Goal: Transaction & Acquisition: Purchase product/service

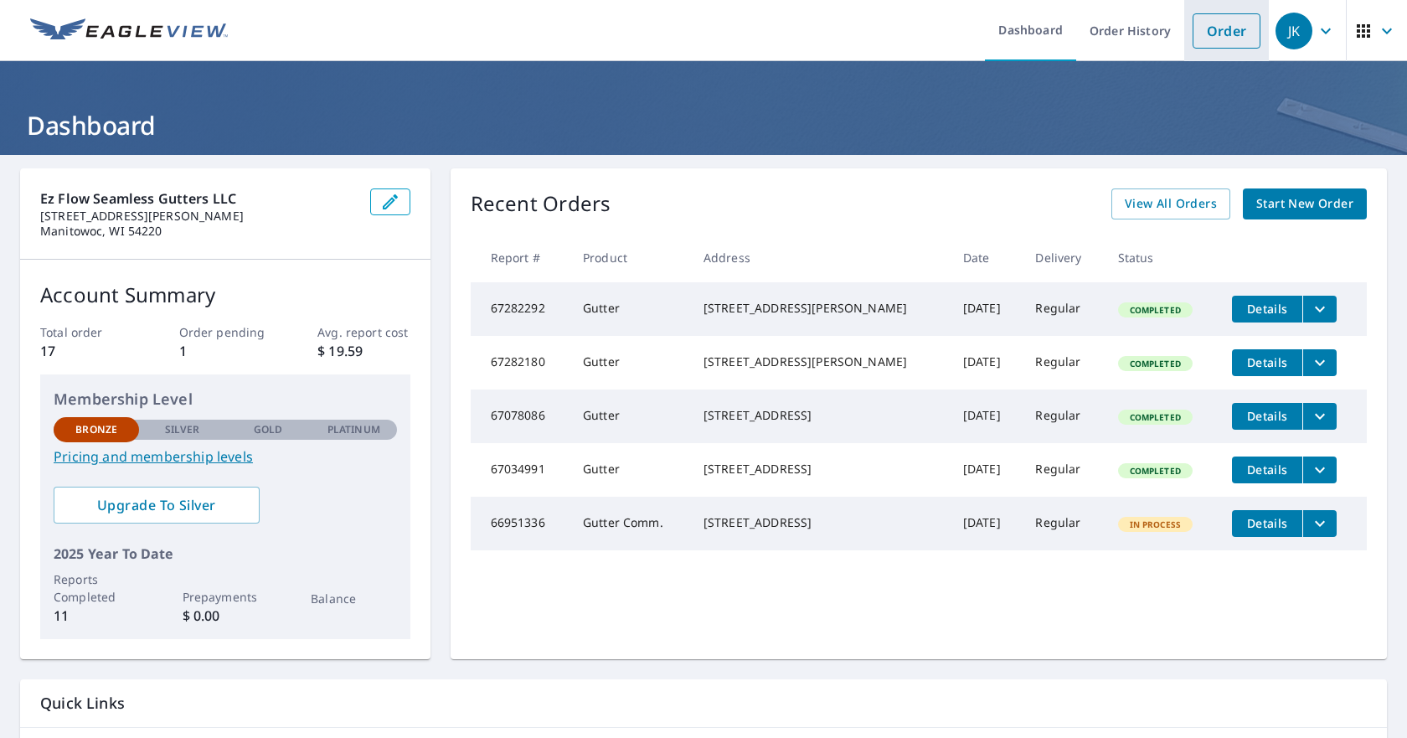
click at [1207, 34] on link "Order" at bounding box center [1226, 30] width 68 height 35
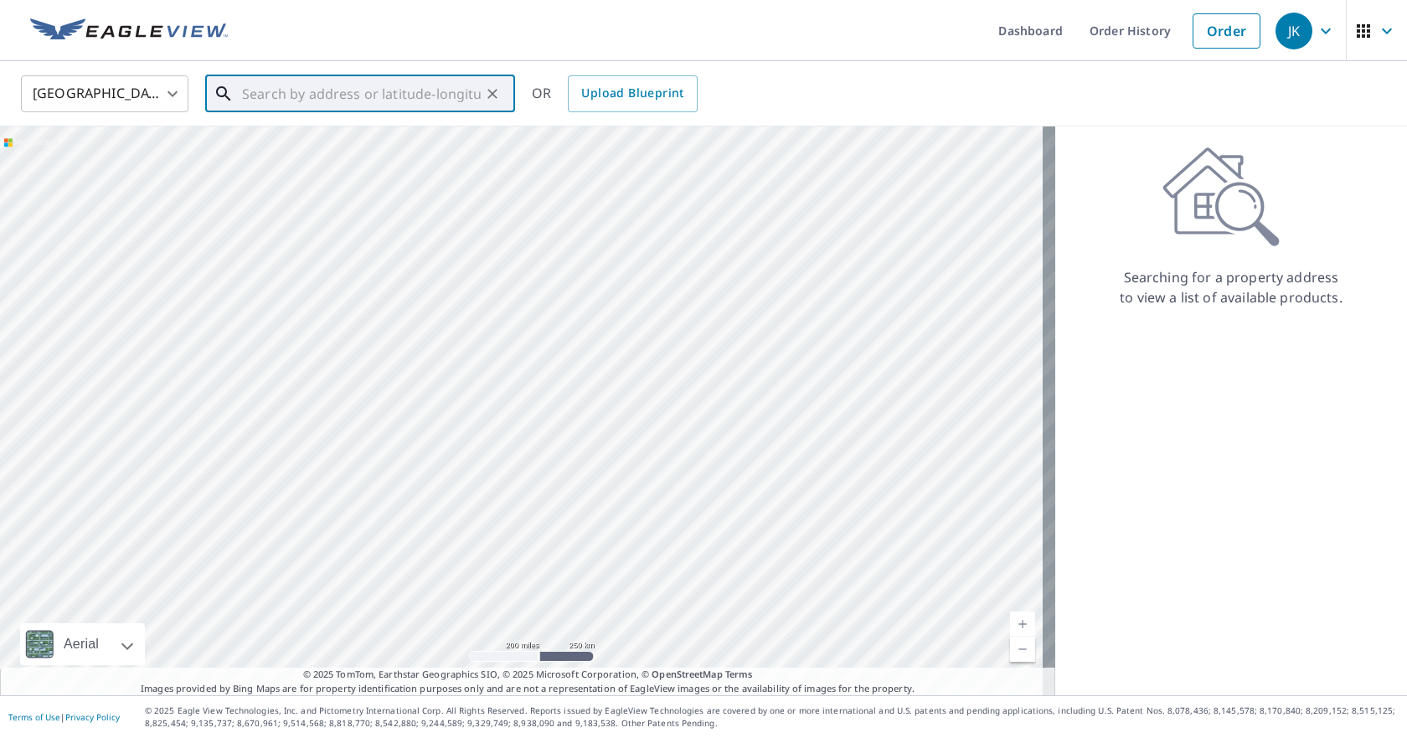
click at [248, 91] on input "text" at bounding box center [361, 93] width 239 height 47
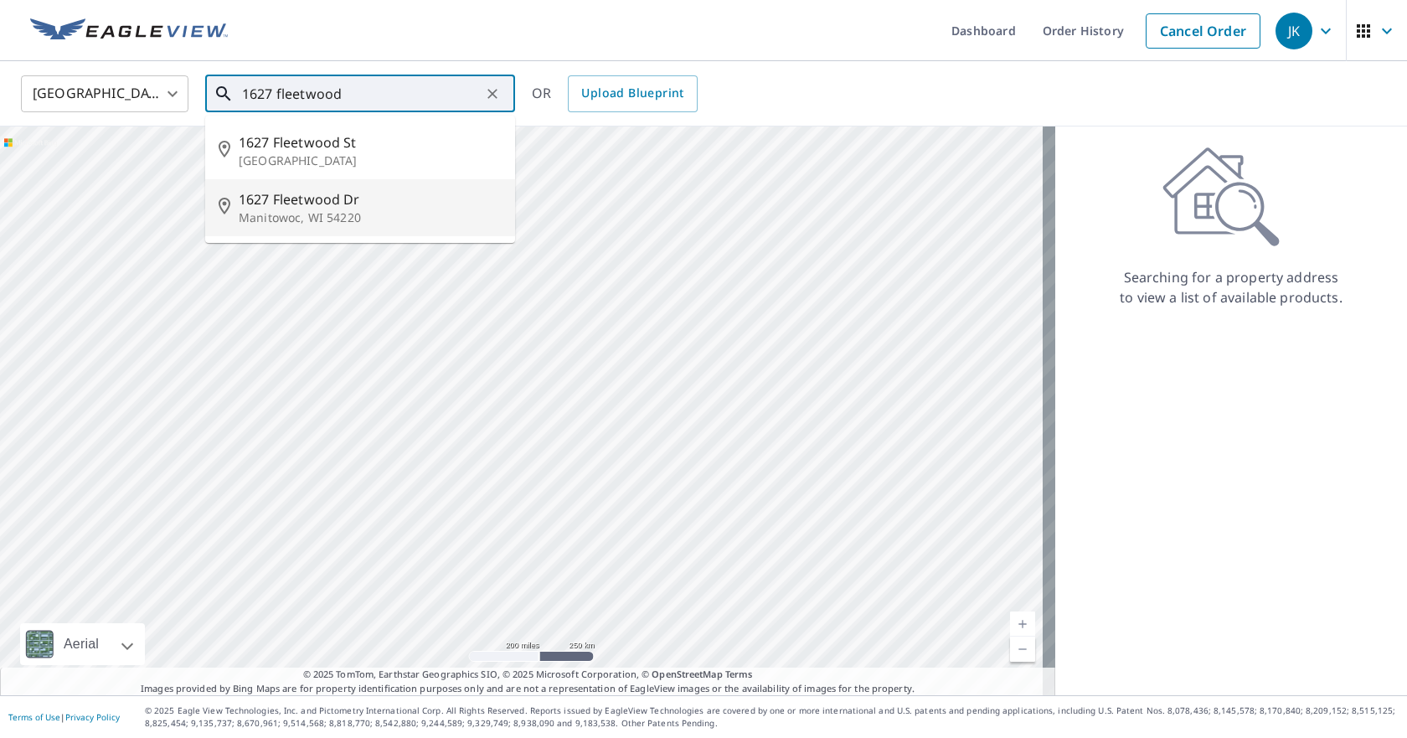
click at [328, 200] on span "1627 Fleetwood Dr" at bounding box center [370, 199] width 263 height 20
type input "[STREET_ADDRESS][PERSON_NAME]"
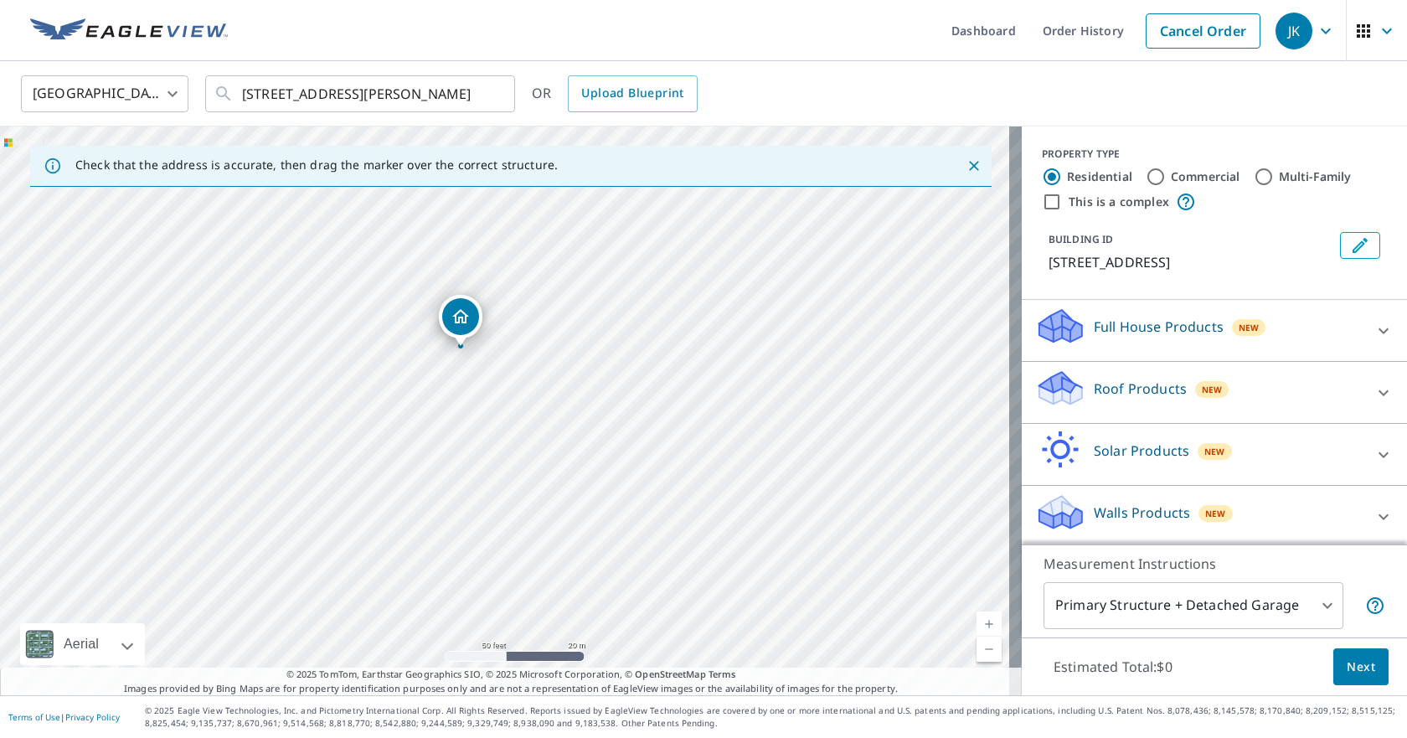
click at [1151, 389] on p "Roof Products" at bounding box center [1140, 388] width 93 height 20
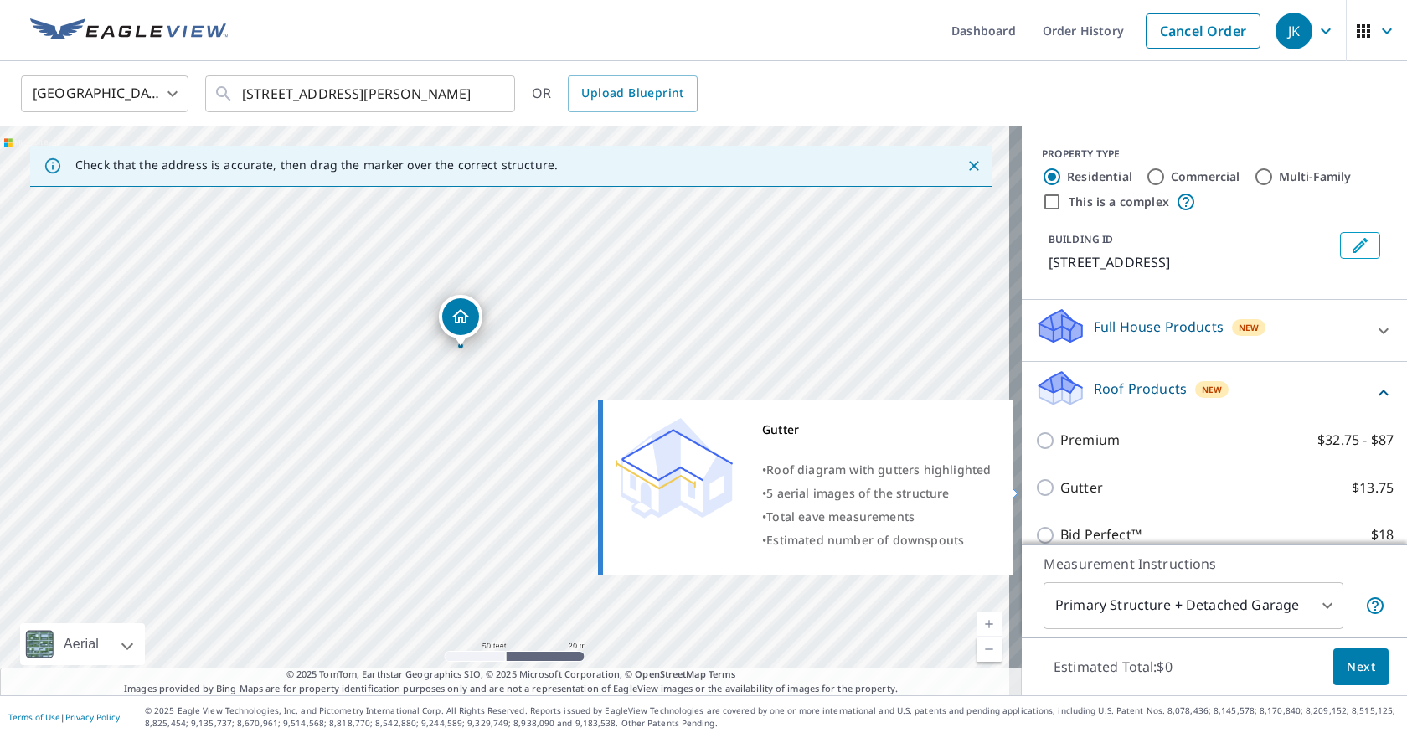
click at [1037, 490] on input "Gutter $13.75" at bounding box center [1047, 487] width 25 height 20
checkbox input "true"
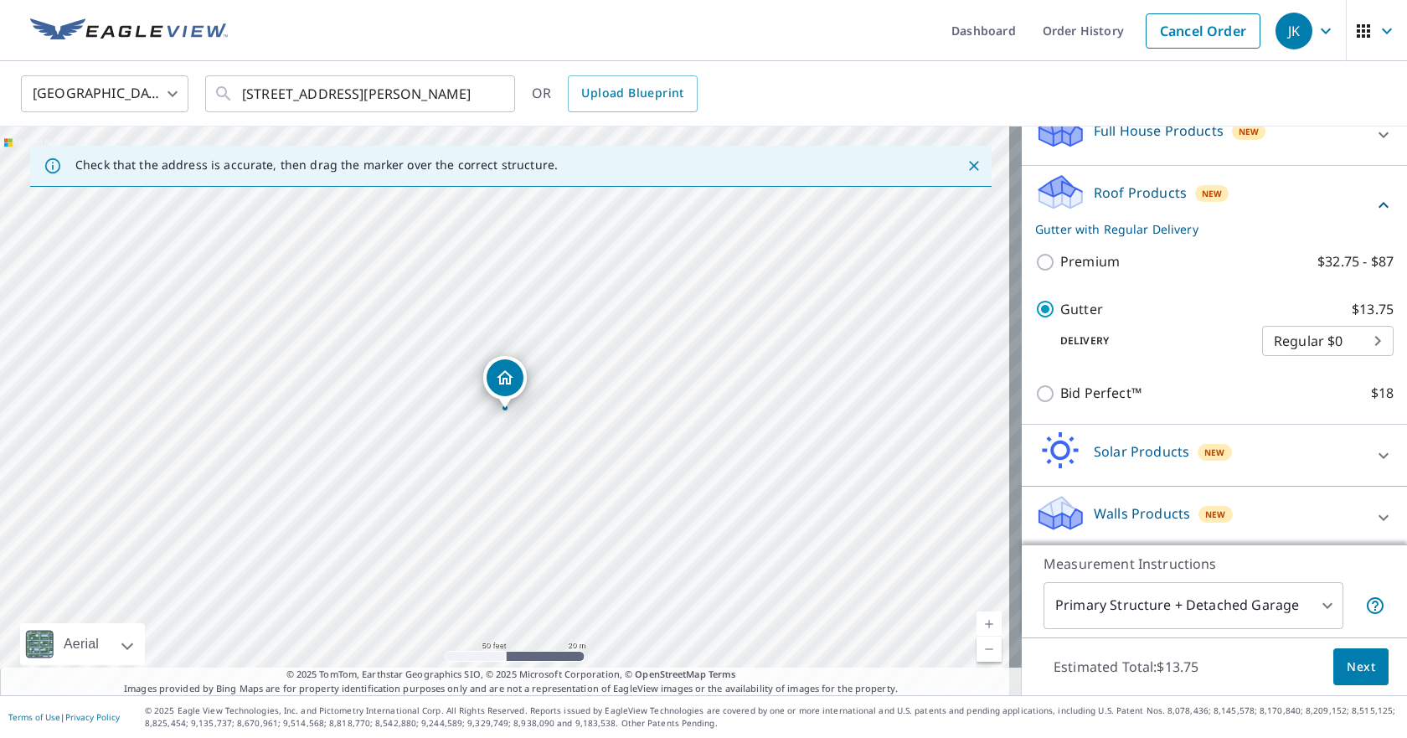
scroll to position [200, 0]
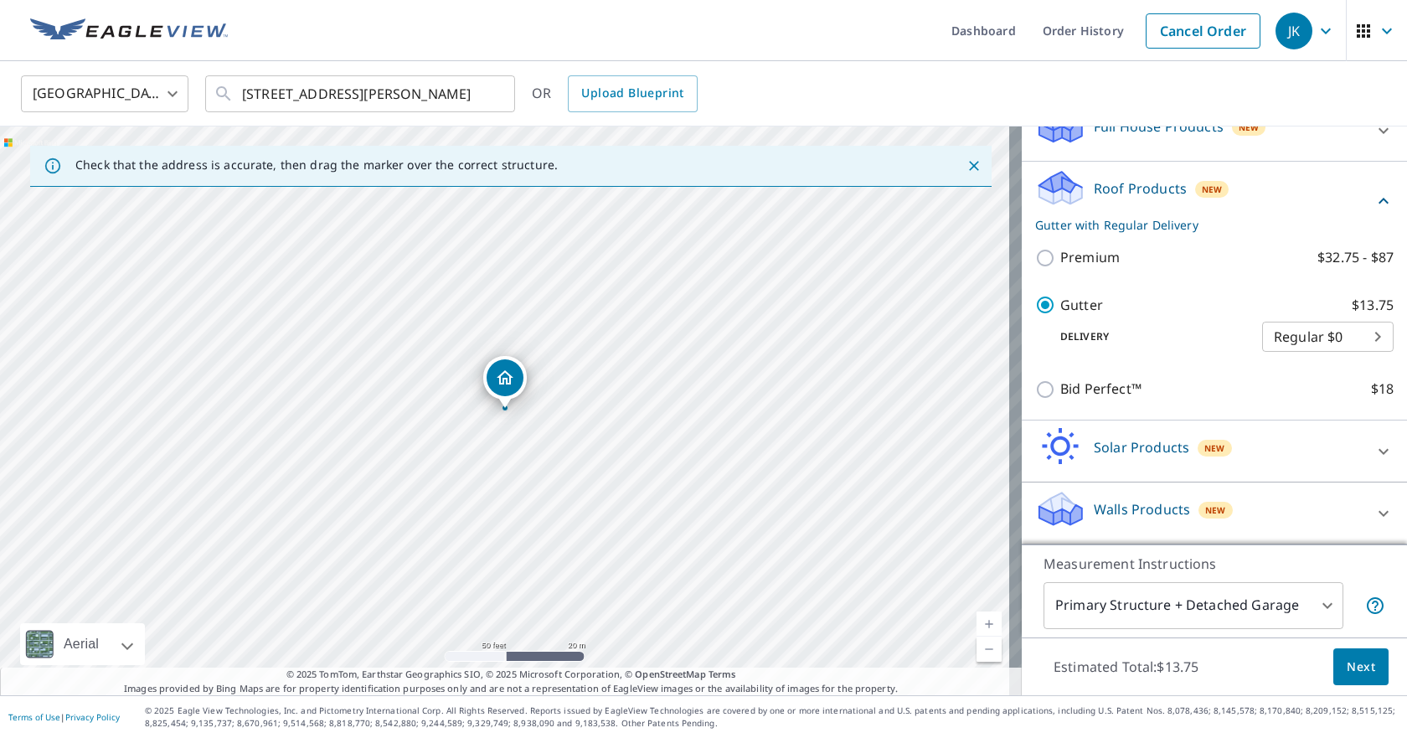
click at [1351, 662] on span "Next" at bounding box center [1360, 666] width 28 height 21
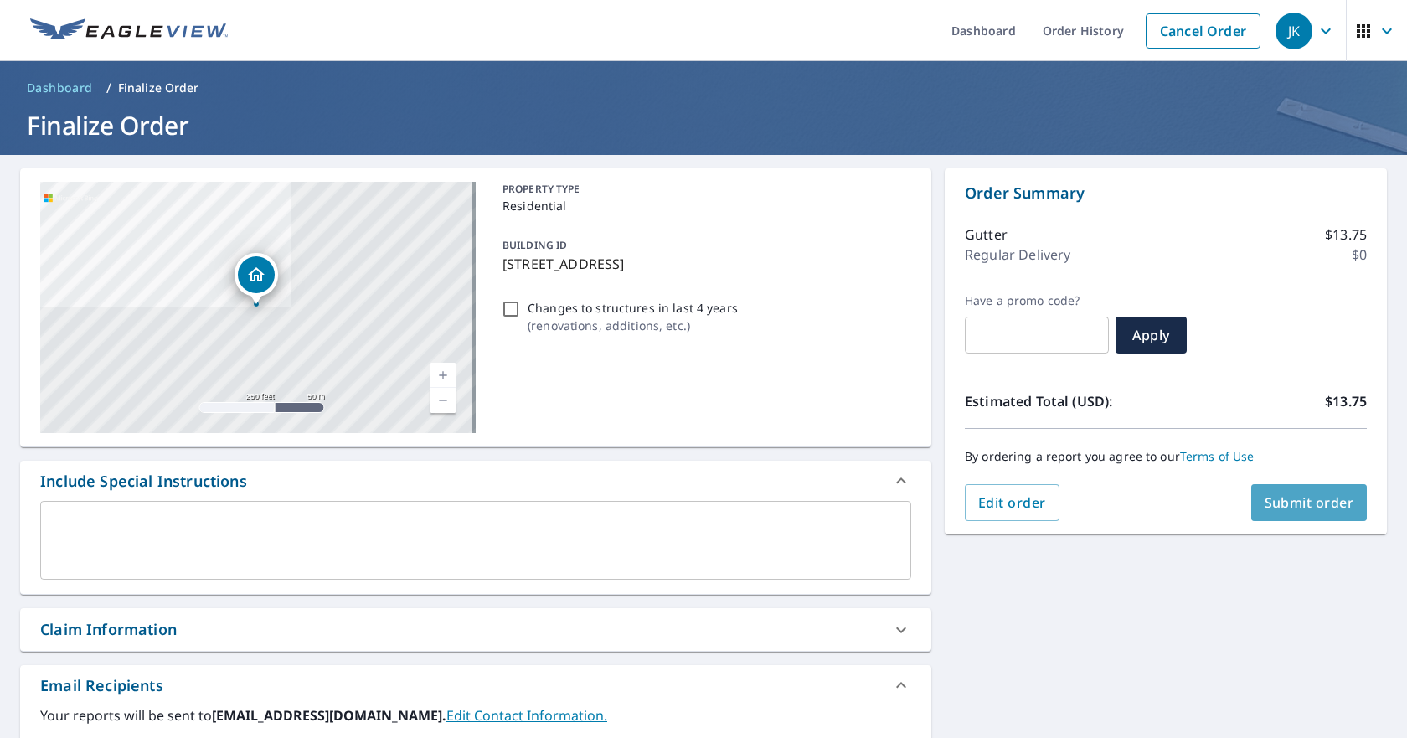
click at [1278, 497] on span "Submit order" at bounding box center [1309, 502] width 90 height 18
